Goal: Information Seeking & Learning: Learn about a topic

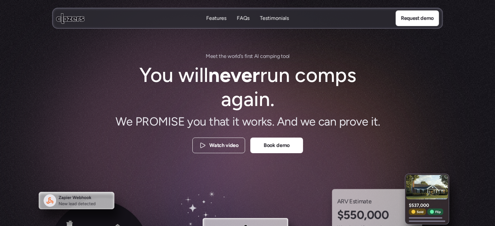
click at [238, 18] on p "FAQs" at bounding box center [243, 18] width 13 height 7
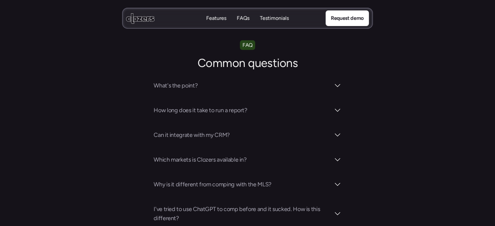
scroll to position [2283, 0]
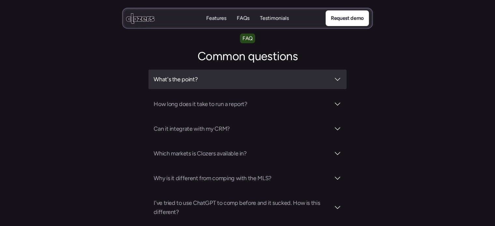
click at [186, 75] on h3 "What's the point?" at bounding box center [242, 79] width 176 height 9
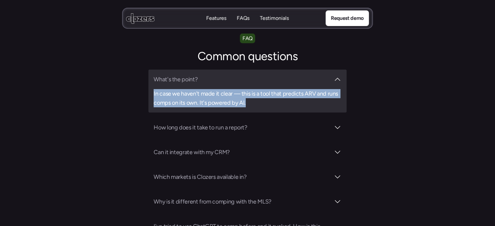
drag, startPoint x: 268, startPoint y: 74, endPoint x: 153, endPoint y: 61, distance: 115.9
click at [153, 70] on div "What's the point? In case we haven't made it clear — this is a tool that predic…" at bounding box center [247, 91] width 198 height 43
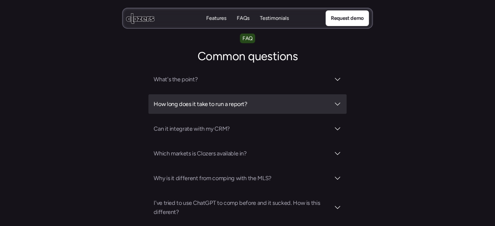
copy h3 "In case we haven't made it clear — this is a tool that predicts ARV and runs co…"
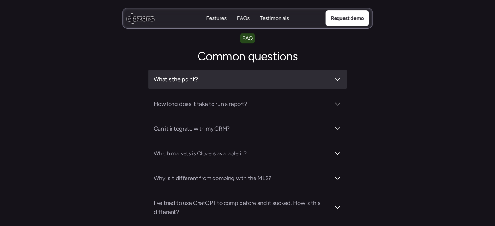
click at [176, 75] on h3 "What's the point?" at bounding box center [242, 79] width 176 height 9
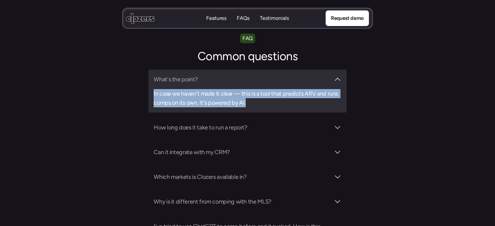
drag, startPoint x: 258, startPoint y: 71, endPoint x: 154, endPoint y: 60, distance: 105.4
click at [154, 89] on h3 "In case we haven't made it clear — this is a tool that predicts ARV and runs co…" at bounding box center [247, 98] width 187 height 18
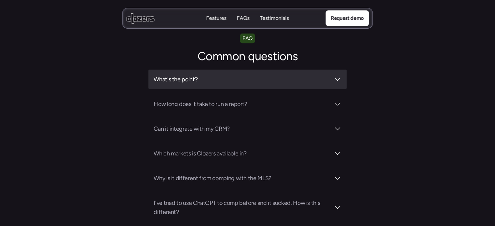
copy h3 "In case we haven't made it clear — this is a tool that predicts ARV and runs co…"
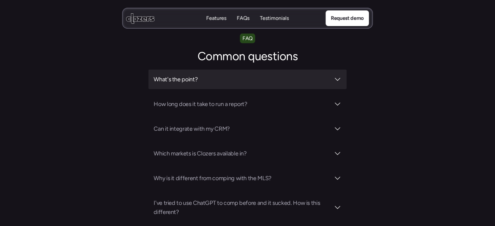
click at [271, 75] on h3 "What's the point?" at bounding box center [242, 79] width 176 height 9
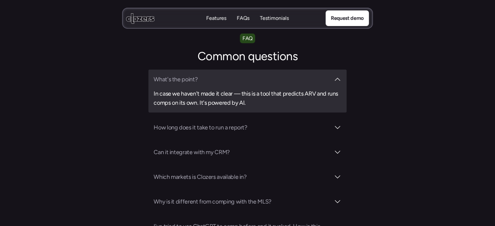
click at [205, 89] on h3 "In case we haven't made it clear — this is a tool that predicts ARV and runs co…" at bounding box center [247, 98] width 187 height 18
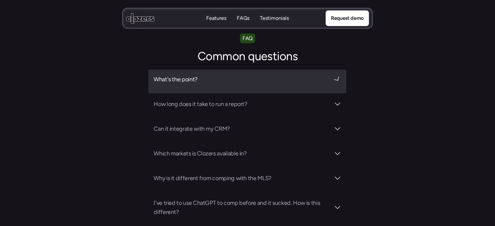
click at [205, 70] on div "What's the point? How long does it take to run a report? Can it integrate with …" at bounding box center [247, 146] width 198 height 153
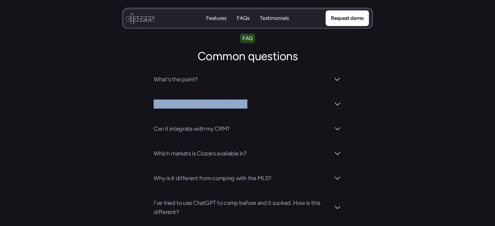
click at [205, 70] on div "What's the point? How long does it take to run a report? Can it integrate with …" at bounding box center [247, 146] width 198 height 153
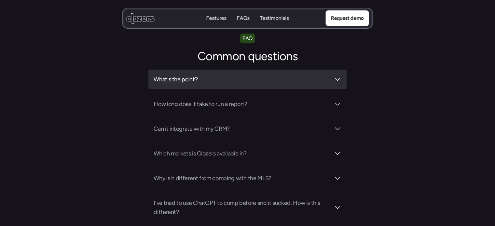
click at [205, 75] on h3 "What's the point?" at bounding box center [242, 79] width 176 height 9
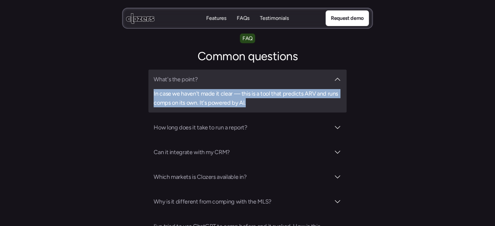
copy h3 "In case we haven't made it clear — this is a tool that predicts ARV and runs co…"
drag, startPoint x: 152, startPoint y: 60, endPoint x: 307, endPoint y: 12, distance: 161.6
click at [275, 70] on div "What's the point? In case we haven't made it clear — this is a tool that predic…" at bounding box center [247, 91] width 198 height 43
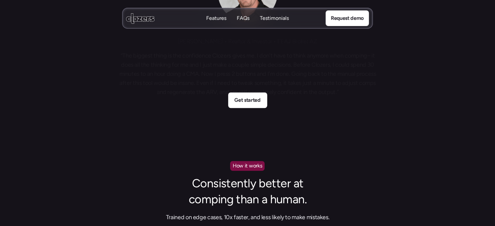
scroll to position [0, 0]
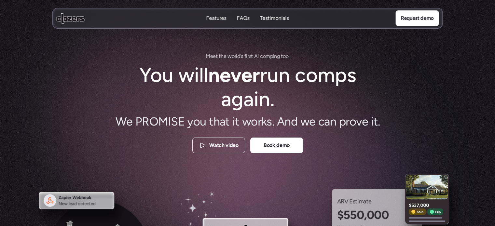
click at [68, 18] on use at bounding box center [70, 18] width 28 height 10
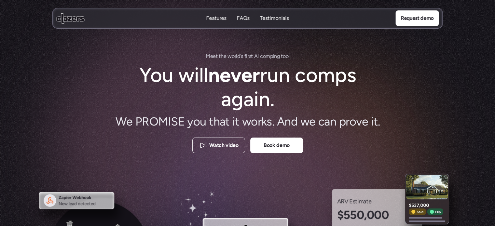
click at [219, 14] on nav "Features Features FAQs FAQs Testimonials Testimonials Request demo" at bounding box center [247, 18] width 391 height 21
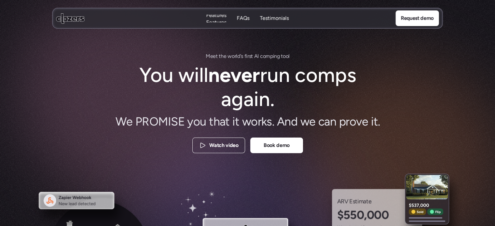
click at [218, 19] on p "Features" at bounding box center [216, 22] width 20 height 7
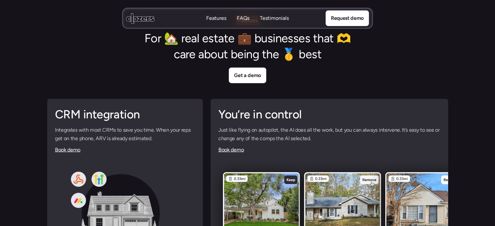
click at [271, 19] on p "Testimonials" at bounding box center [274, 18] width 29 height 7
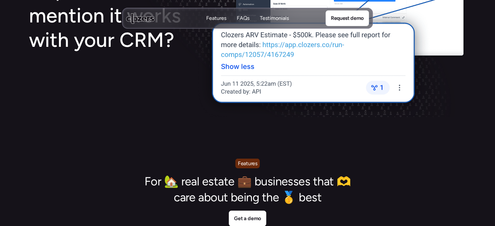
scroll to position [1346, 0]
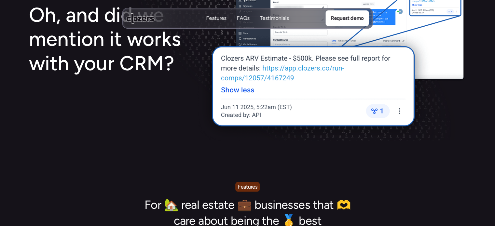
click at [247, 16] on p "FAQs" at bounding box center [243, 18] width 13 height 7
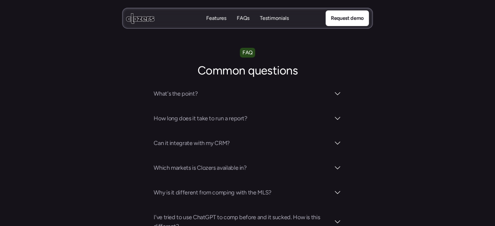
scroll to position [2283, 0]
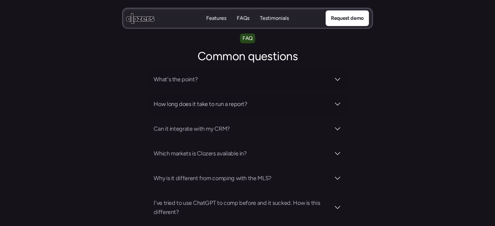
click at [255, 94] on div "How long does it take to run a report?" at bounding box center [247, 104] width 198 height 20
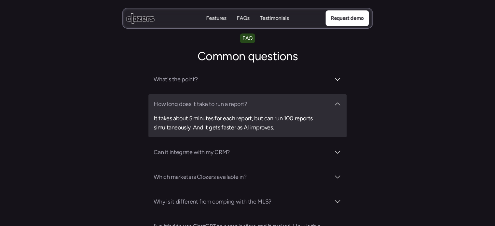
click at [255, 94] on div "How long does it take to run a report? It takes about 5 minutes for each report…" at bounding box center [247, 115] width 198 height 43
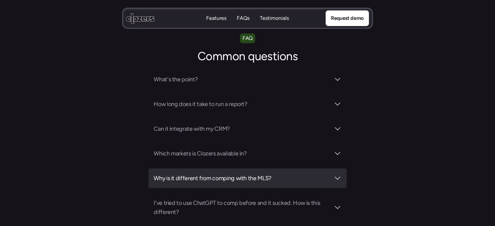
click at [233, 174] on h3 "Why is it different from comping with the MLS?" at bounding box center [242, 178] width 176 height 9
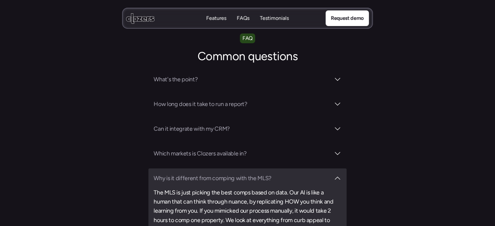
scroll to position [2001, 0]
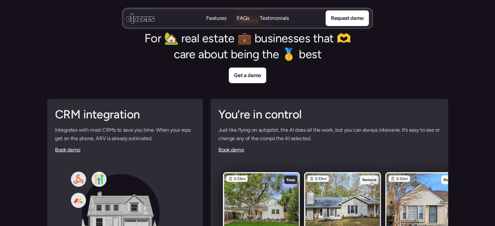
scroll to position [2283, 0]
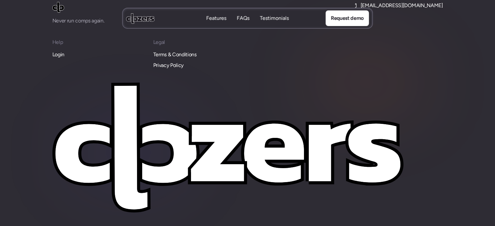
scroll to position [2576, 0]
